Goal: Information Seeking & Learning: Learn about a topic

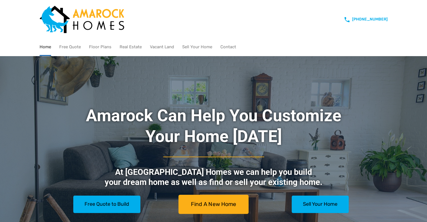
click at [228, 204] on span "Find A New Home" at bounding box center [213, 204] width 45 height 7
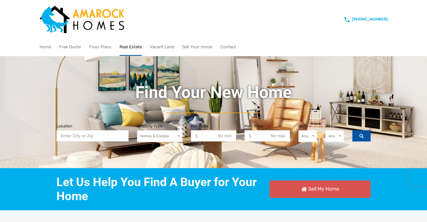
click at [362, 134] on icon "Search" at bounding box center [361, 136] width 4 height 4
click at [92, 131] on input "Location" at bounding box center [92, 136] width 72 height 12
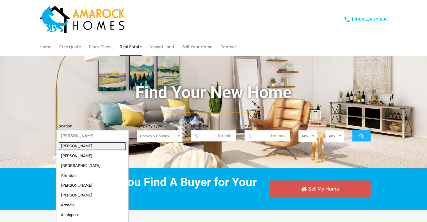
click at [68, 145] on link "Adams" at bounding box center [92, 146] width 67 height 8
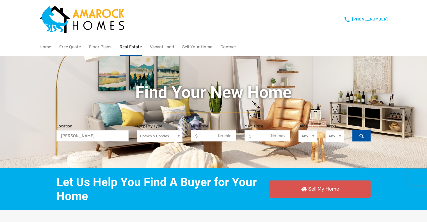
type input "Adams"
click at [362, 132] on button "Search" at bounding box center [361, 136] width 19 height 12
